Goal: Navigation & Orientation: Find specific page/section

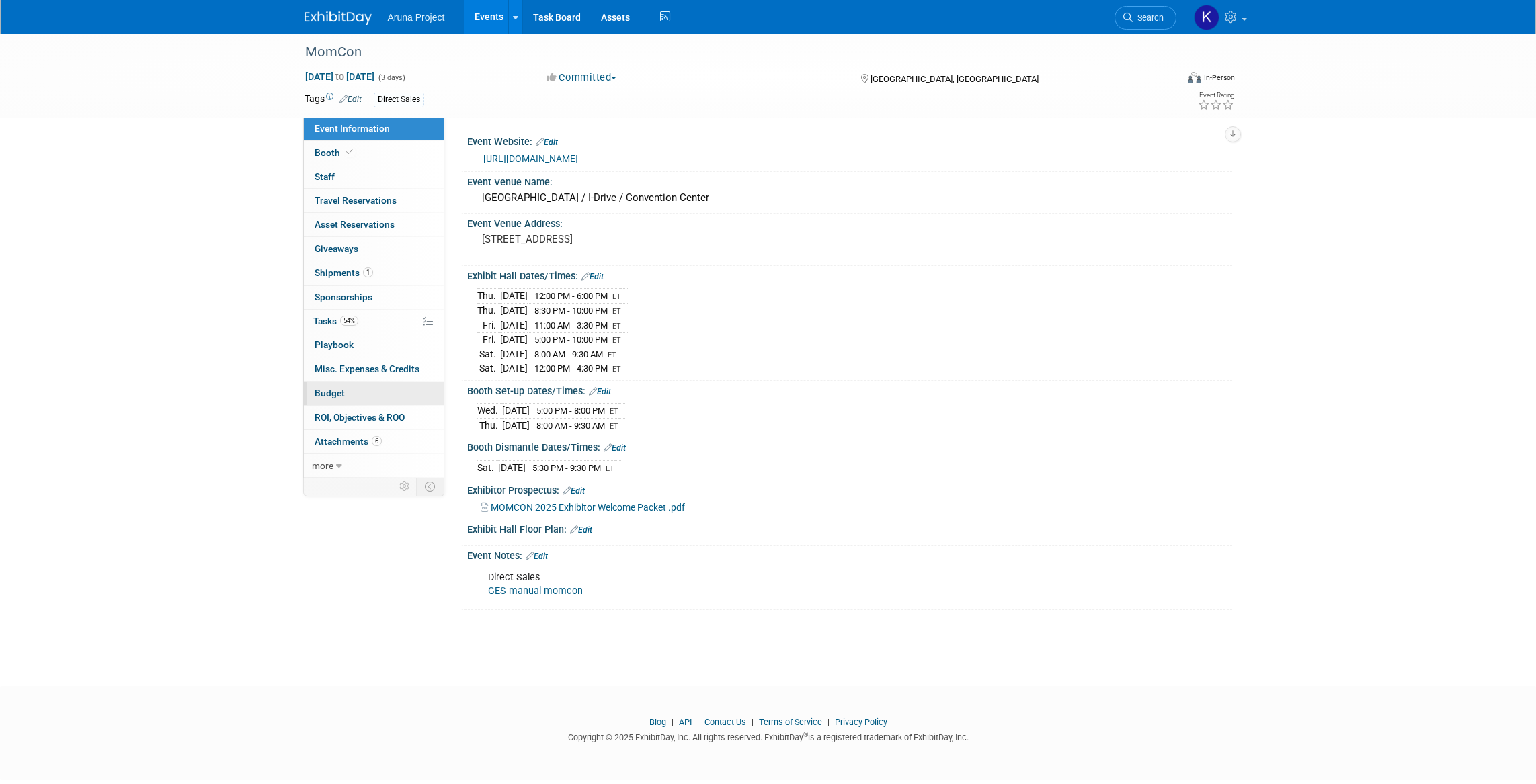
click at [342, 394] on span "Budget" at bounding box center [330, 393] width 31 height 11
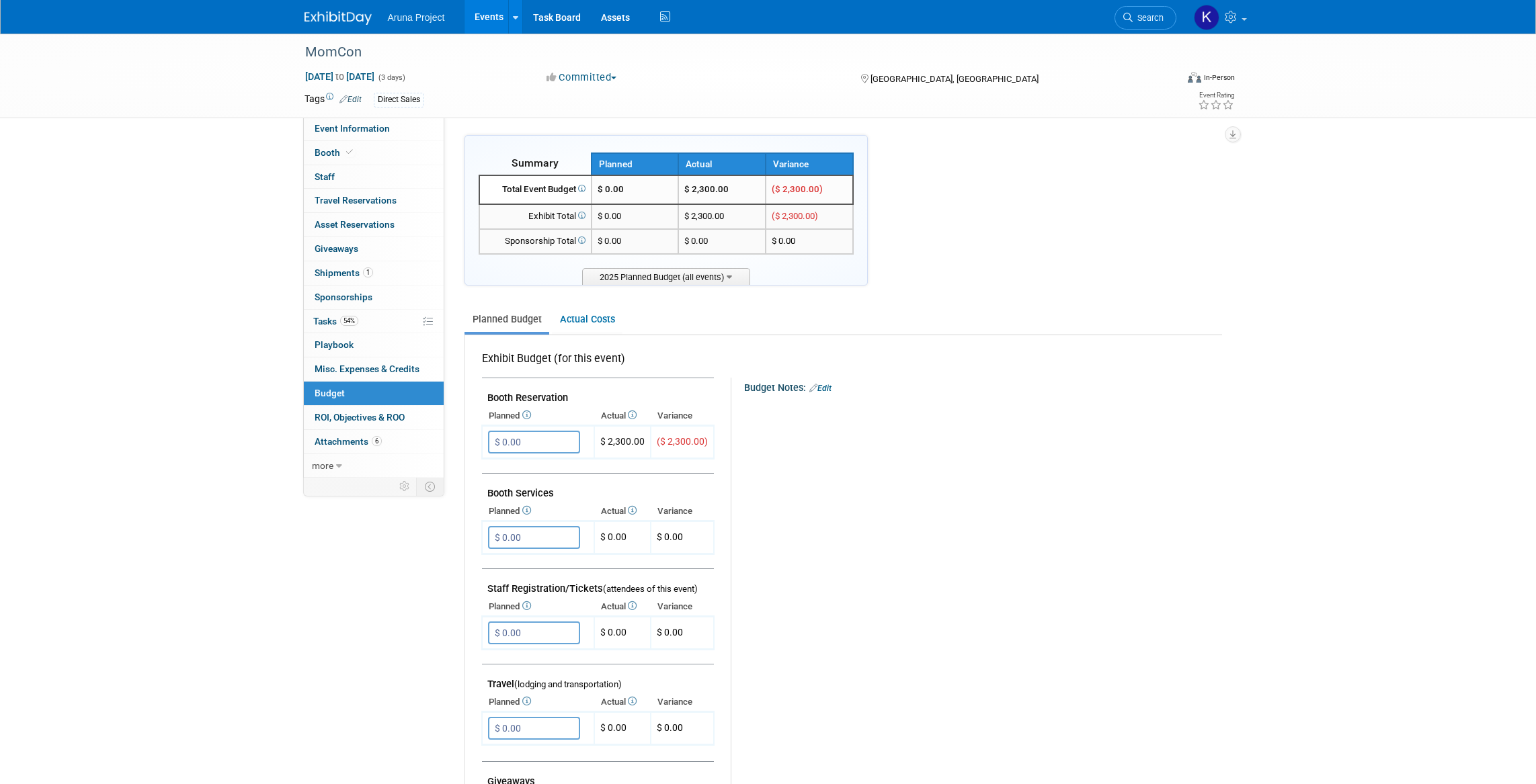
click at [493, 20] on link "Events" at bounding box center [489, 17] width 49 height 34
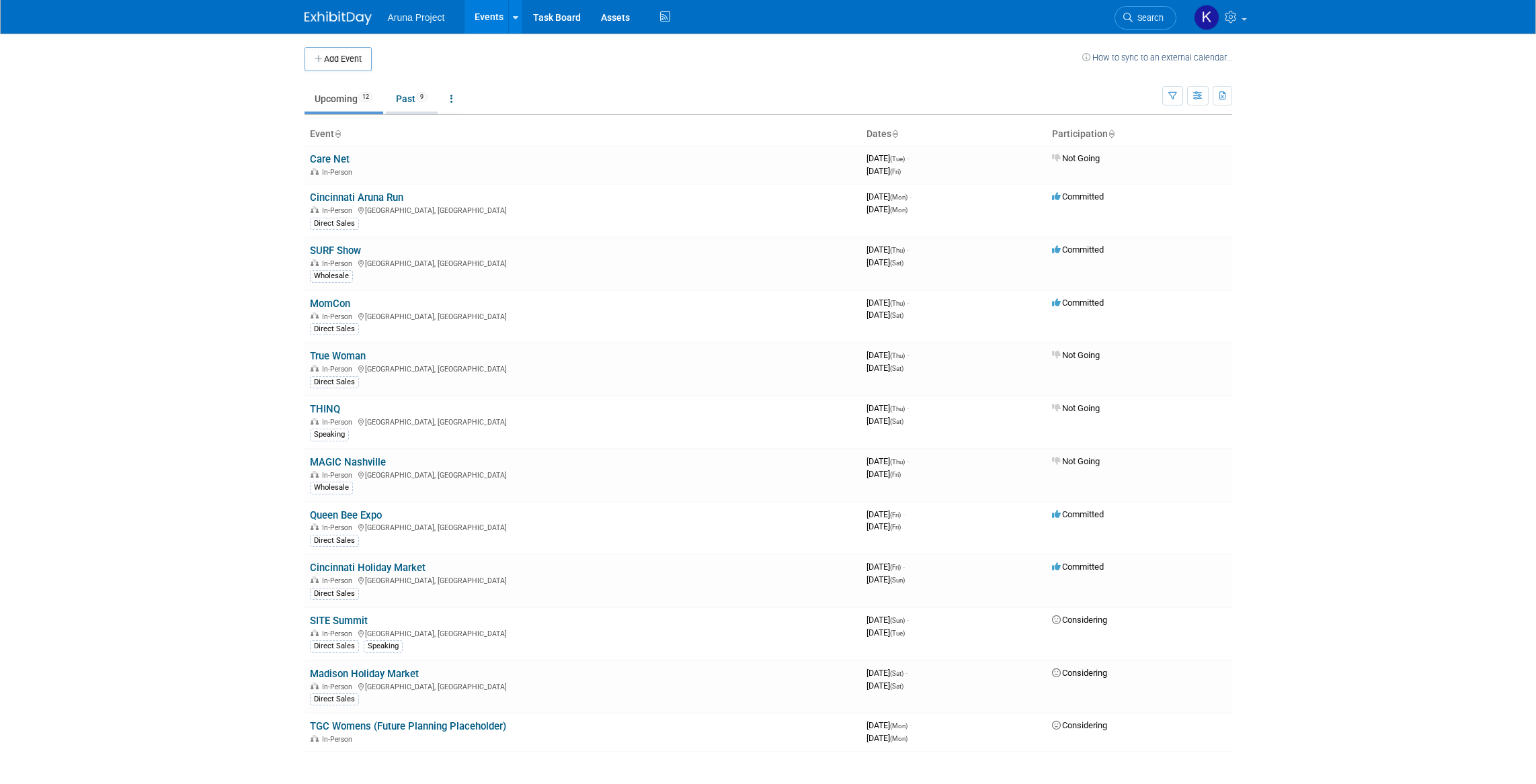
click at [415, 100] on link "Past 9" at bounding box center [411, 99] width 52 height 25
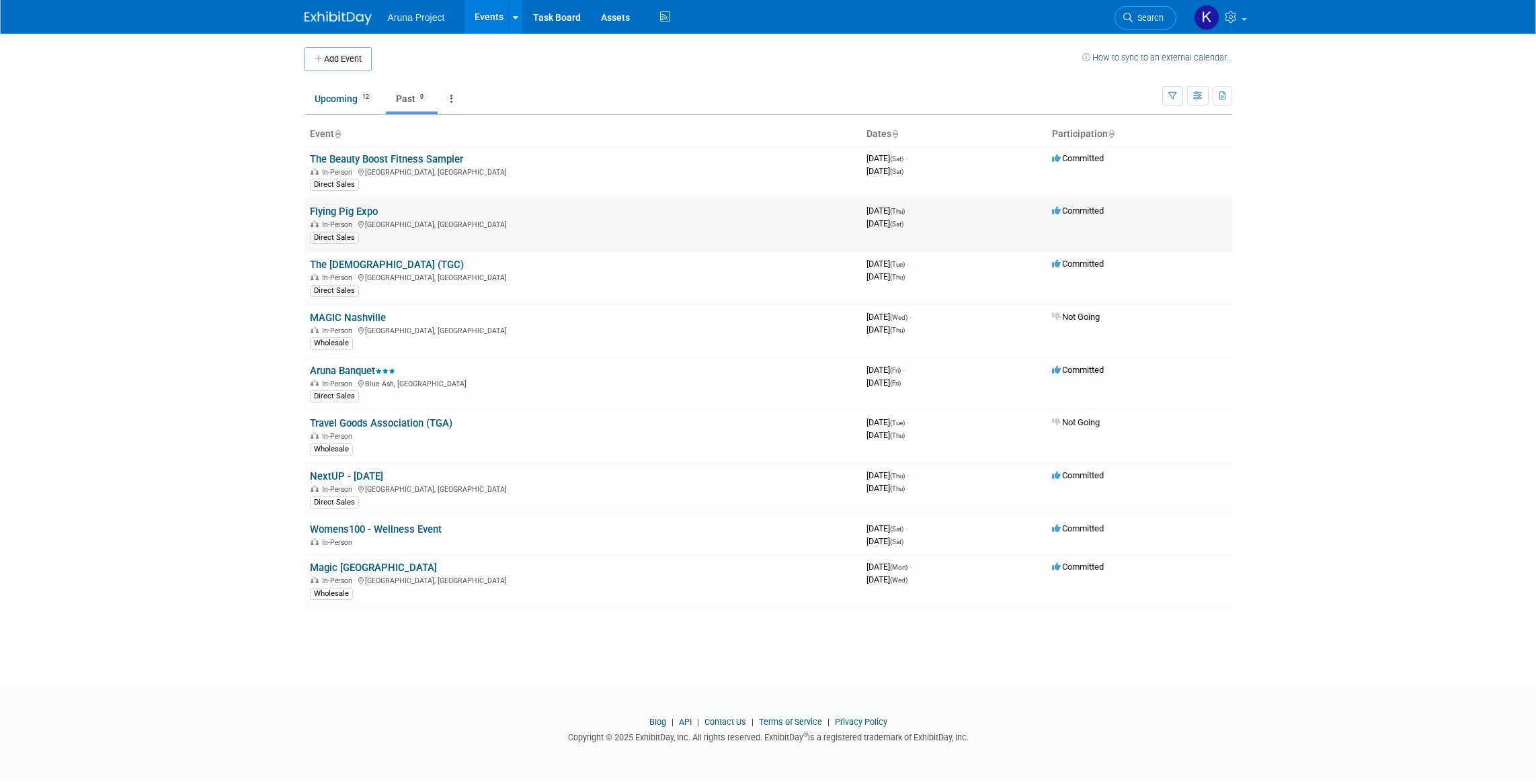
click at [372, 210] on link "Flying Pig Expo" at bounding box center [344, 212] width 68 height 12
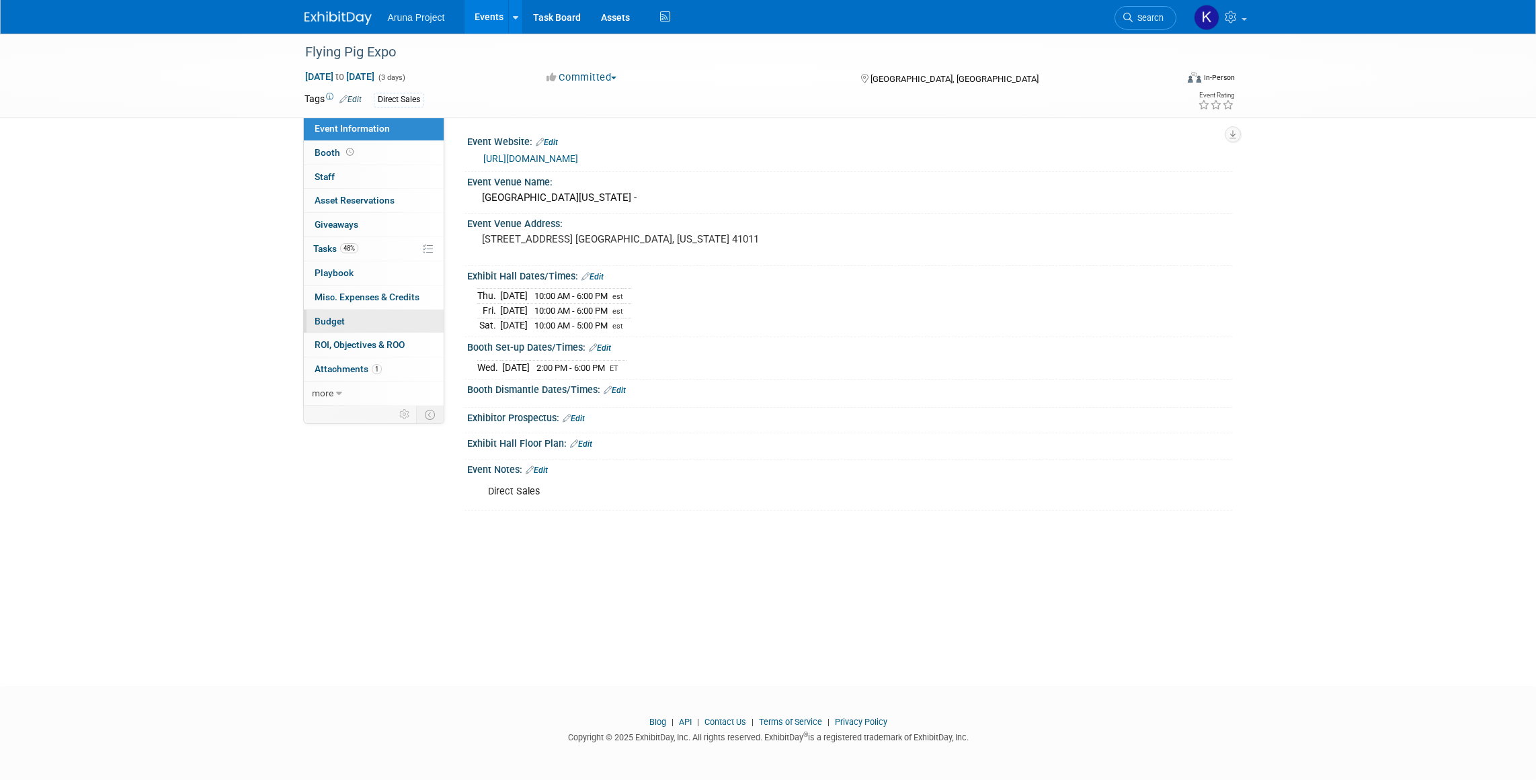
click at [348, 326] on link "Budget" at bounding box center [373, 322] width 140 height 24
